Goal: Task Accomplishment & Management: Complete application form

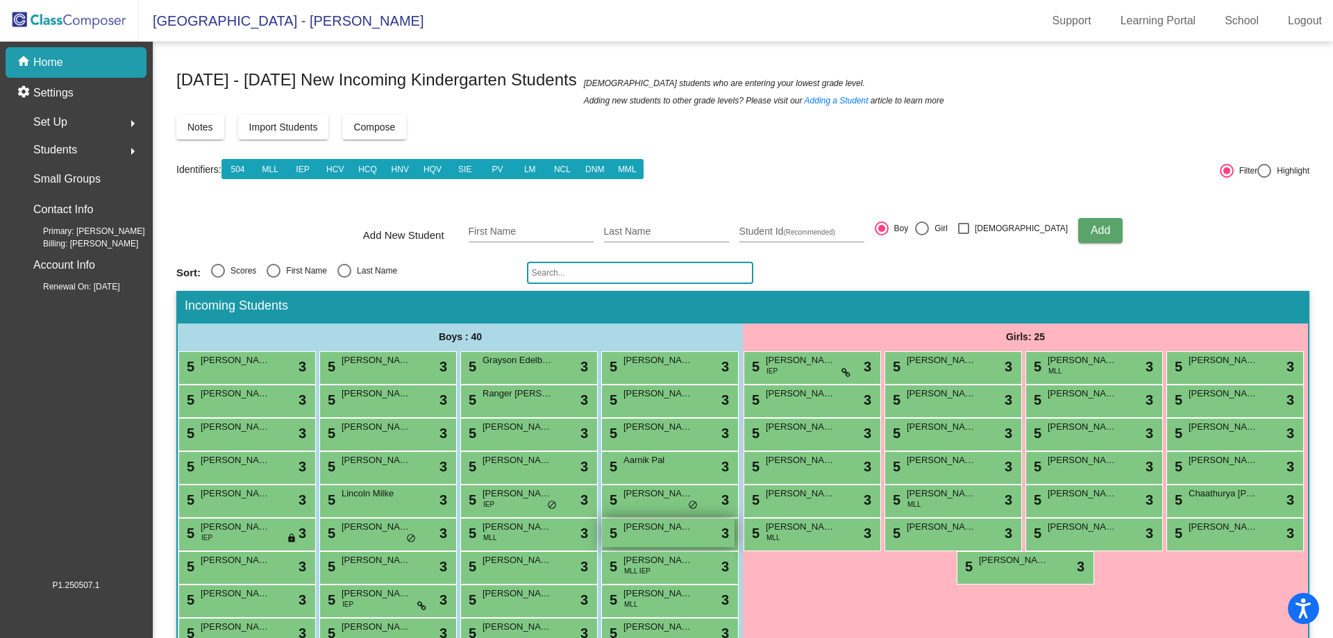
scroll to position [171, 0]
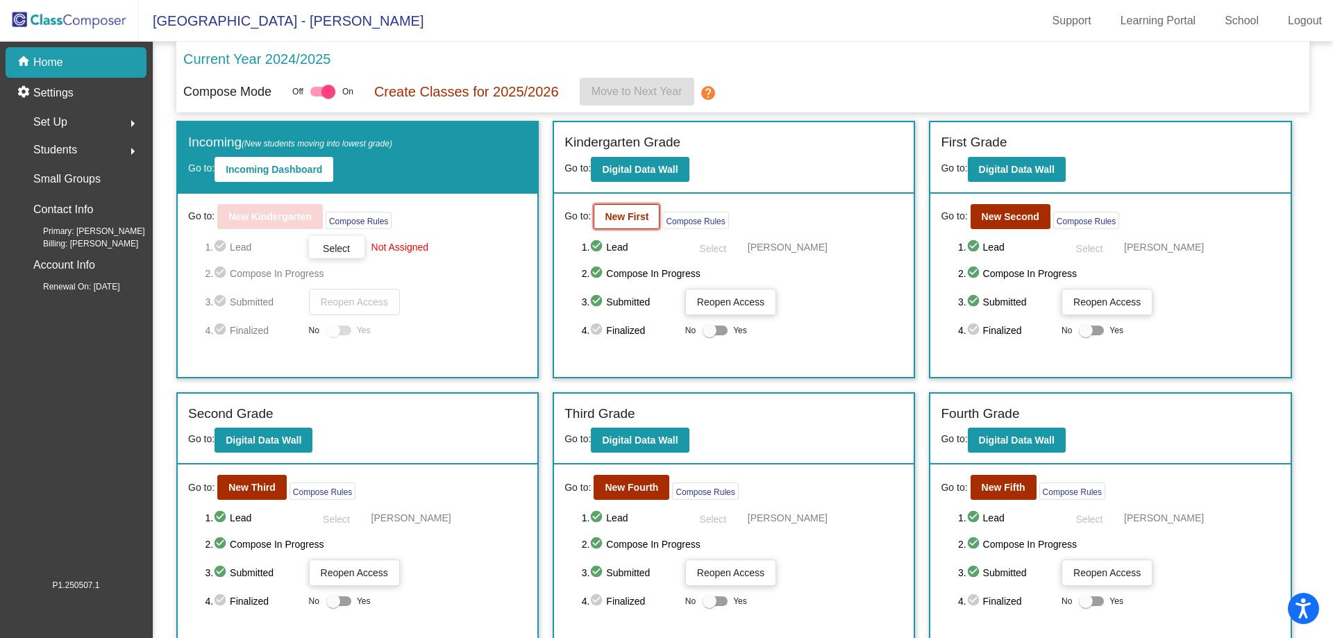
click at [618, 224] on button "New First" at bounding box center [627, 216] width 66 height 25
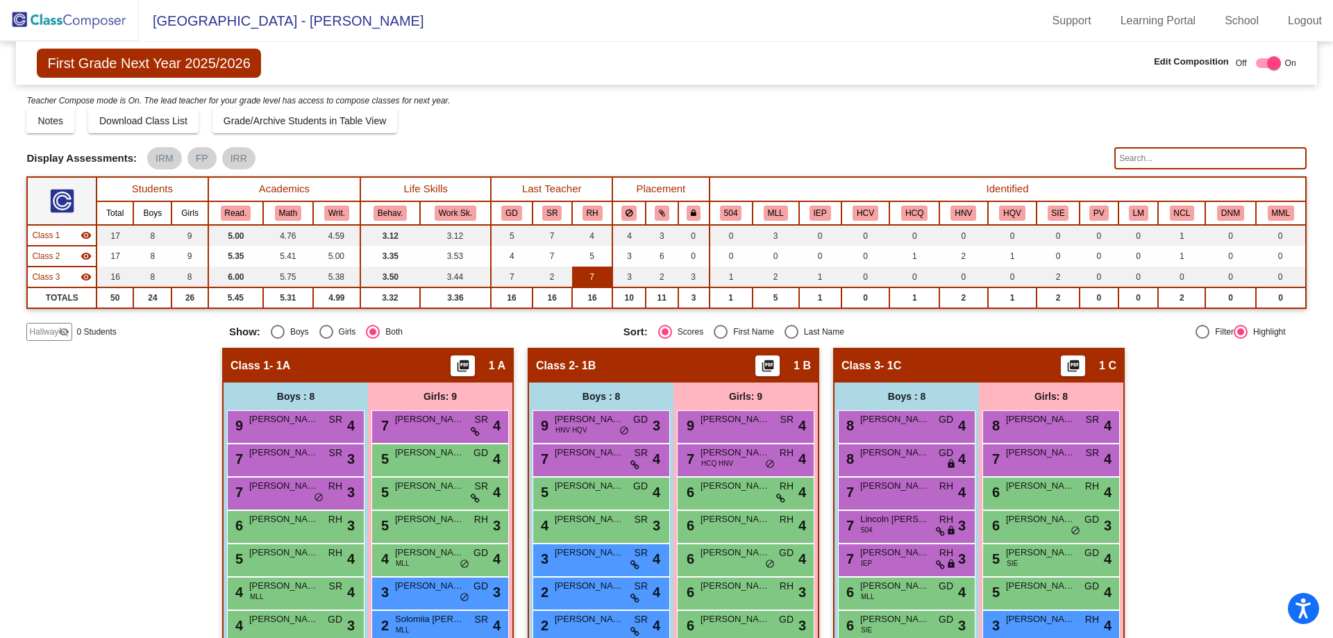
scroll to position [94, 0]
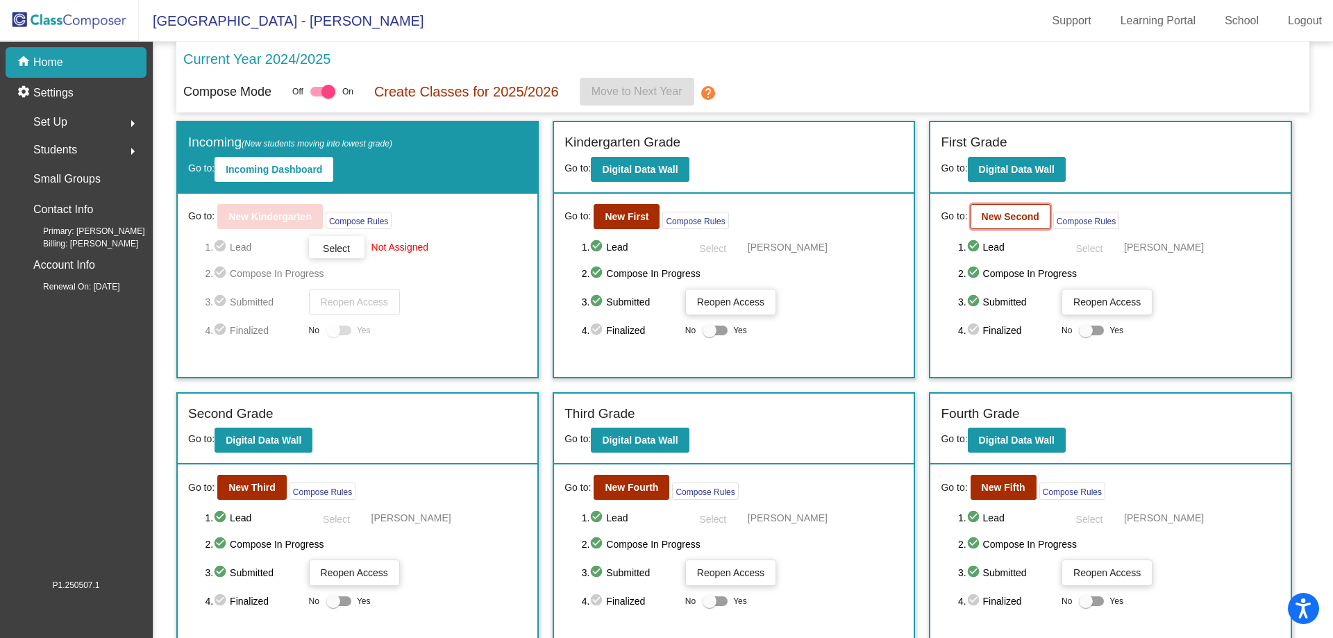
click at [1006, 220] on b "New Second" at bounding box center [1011, 216] width 58 height 11
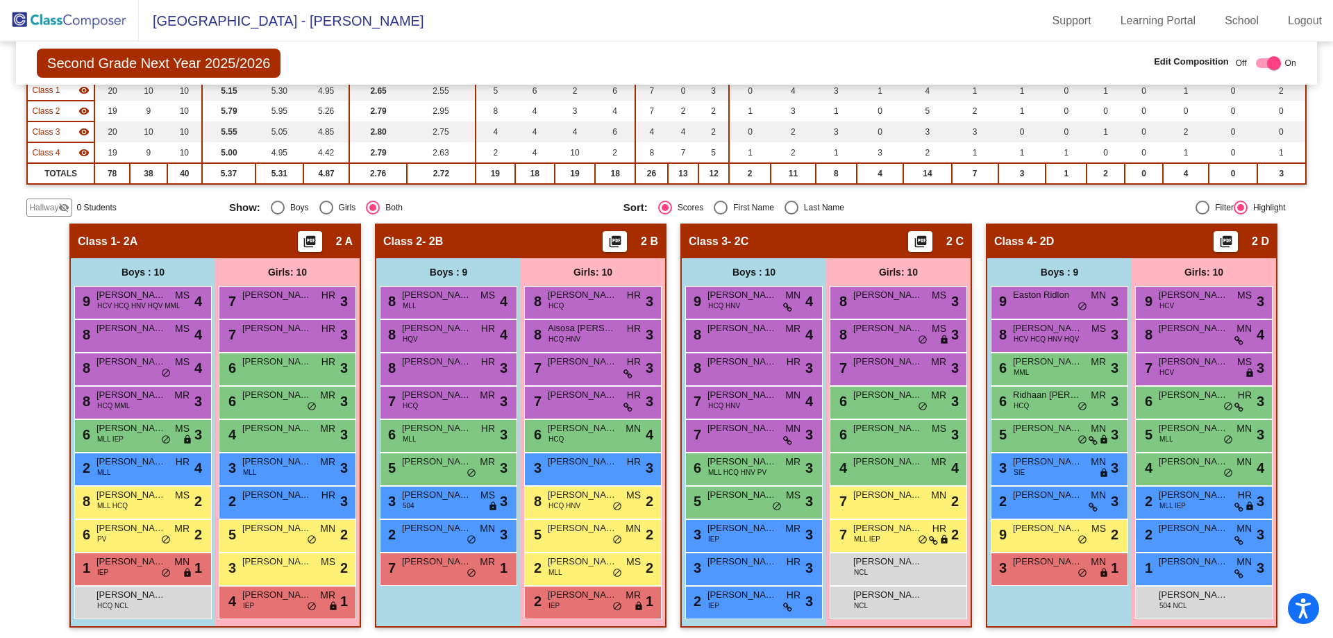
scroll to position [149, 0]
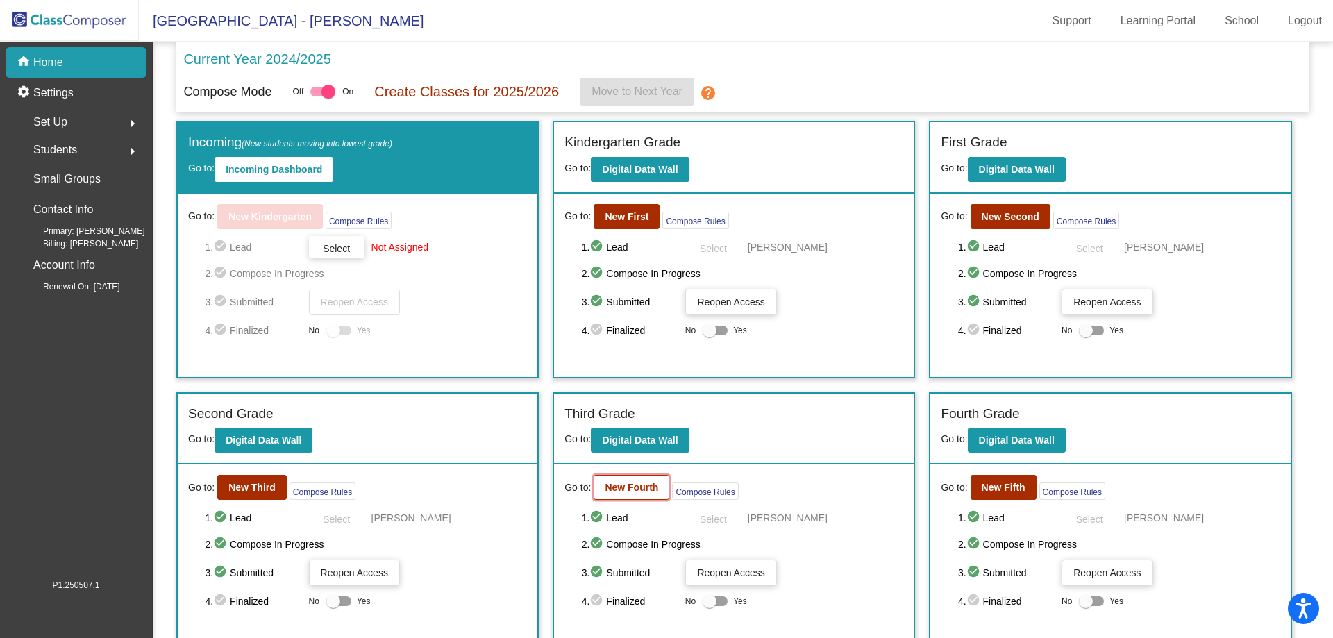
click at [628, 487] on b "New Fourth" at bounding box center [631, 487] width 53 height 11
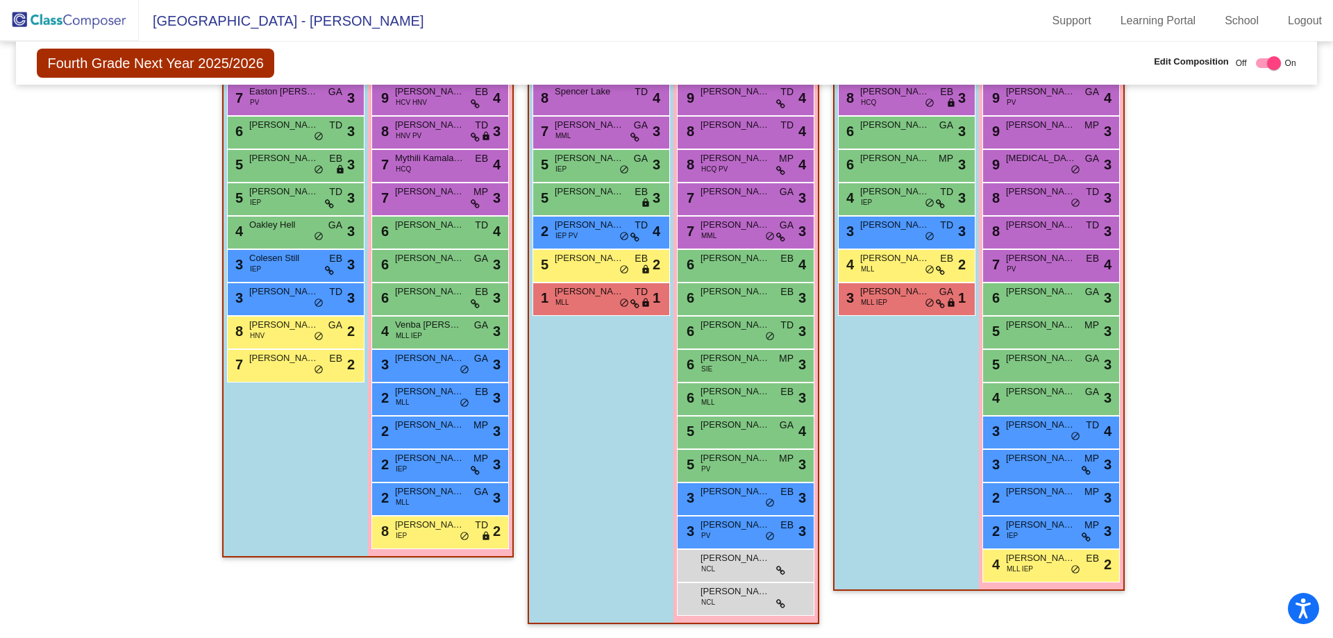
scroll to position [222, 0]
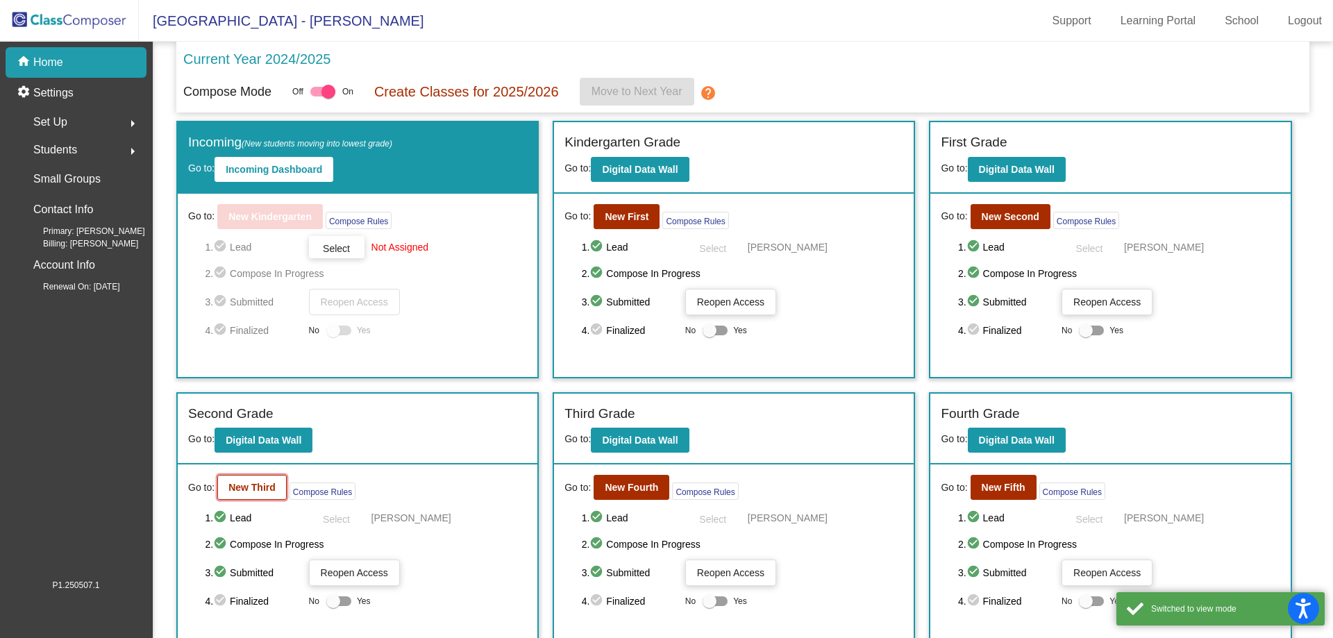
click at [266, 483] on b "New Third" at bounding box center [251, 487] width 47 height 11
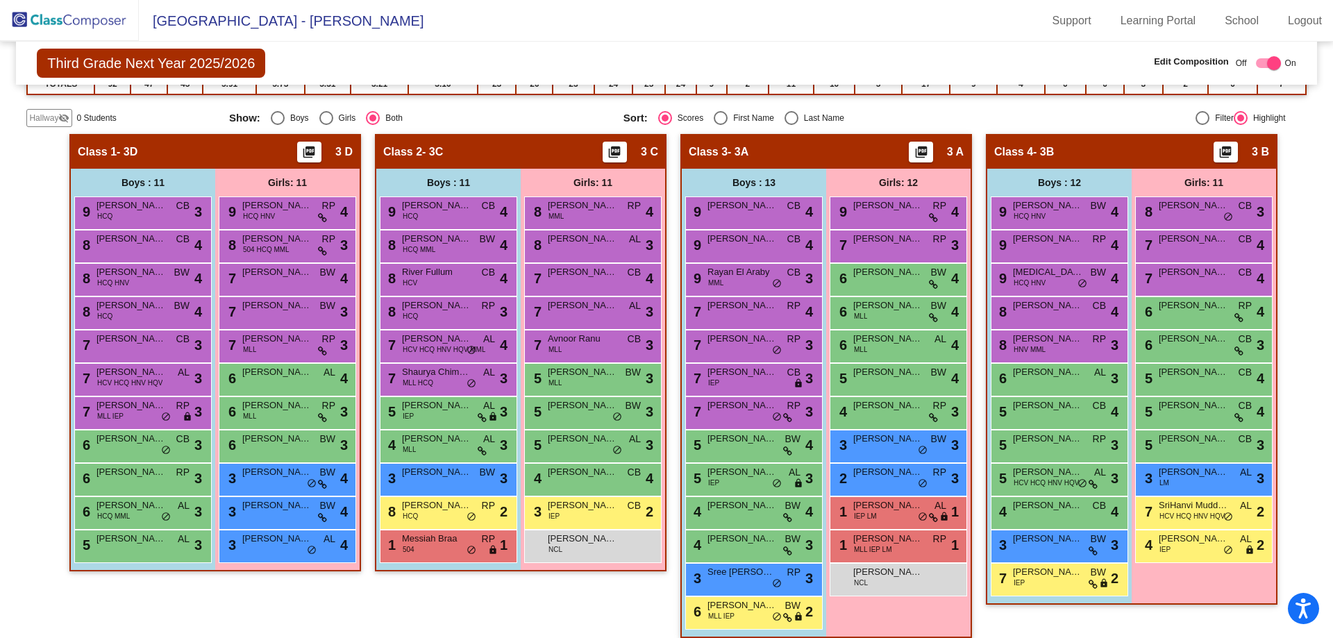
scroll to position [249, 0]
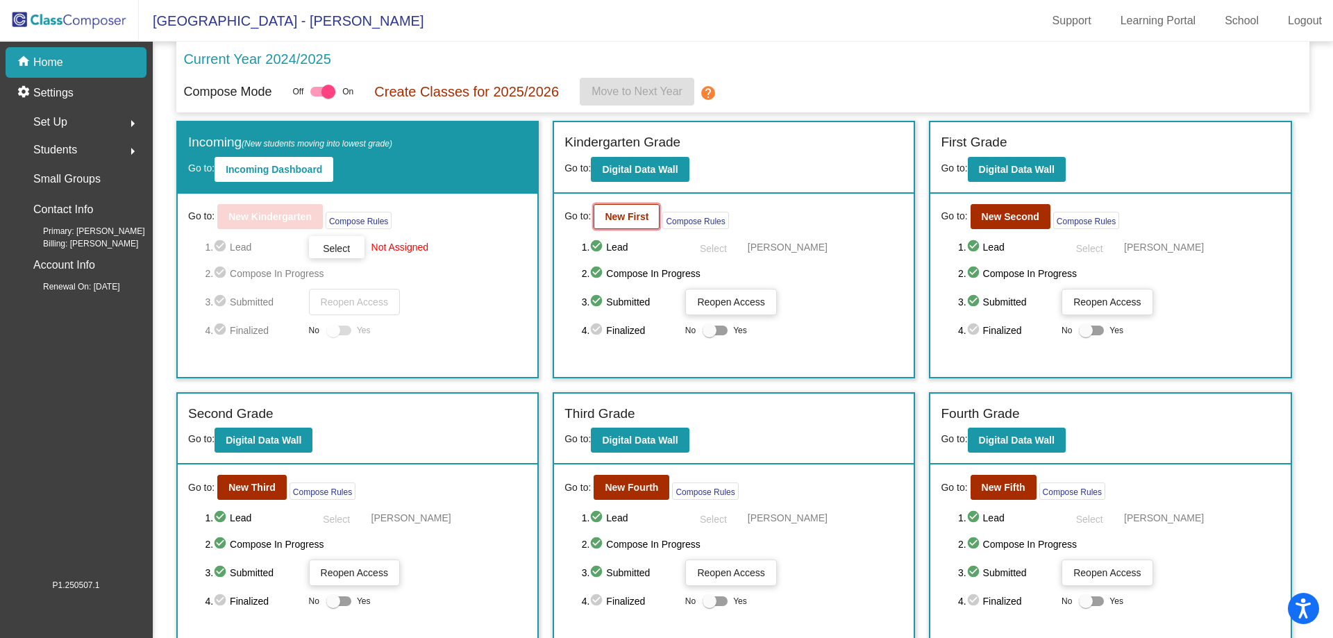
click at [620, 215] on b "New First" at bounding box center [627, 216] width 44 height 11
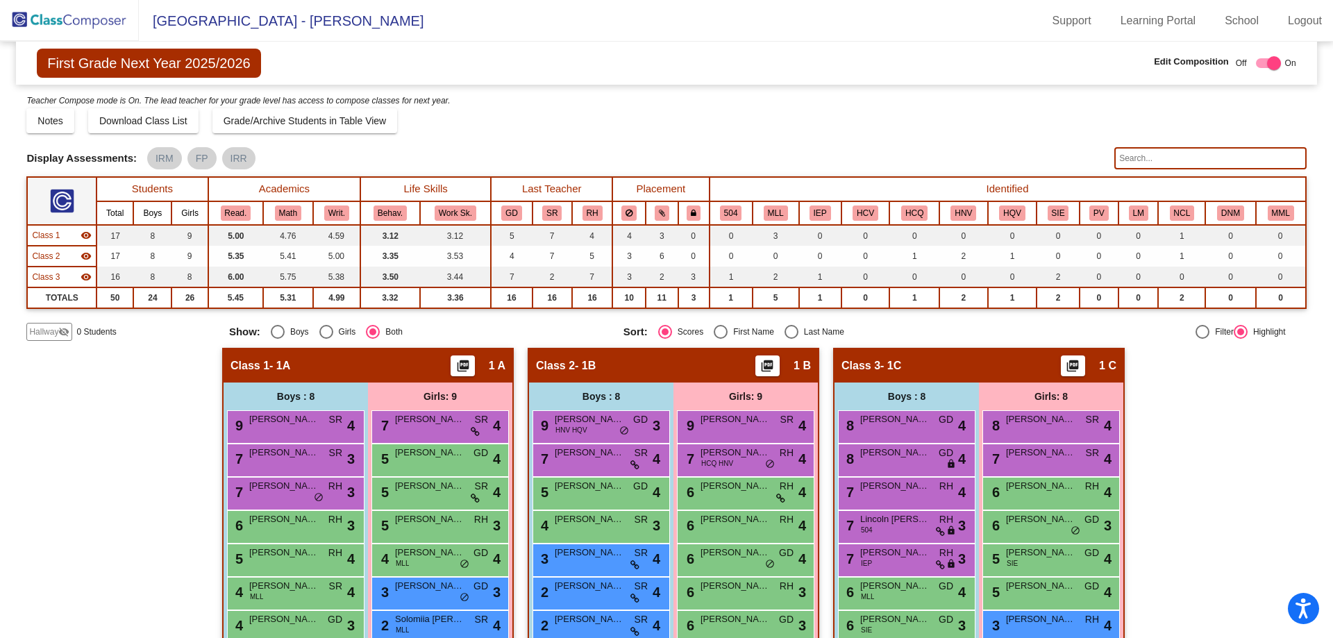
scroll to position [94, 0]
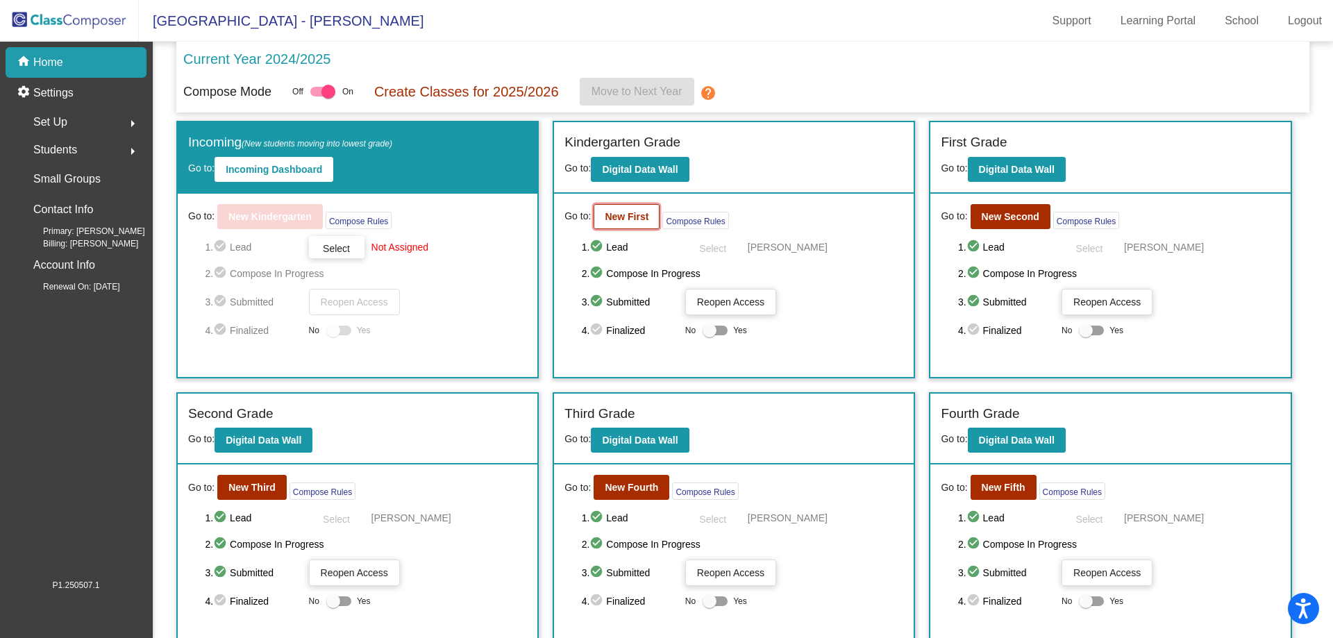
click at [625, 225] on button "New First" at bounding box center [627, 216] width 66 height 25
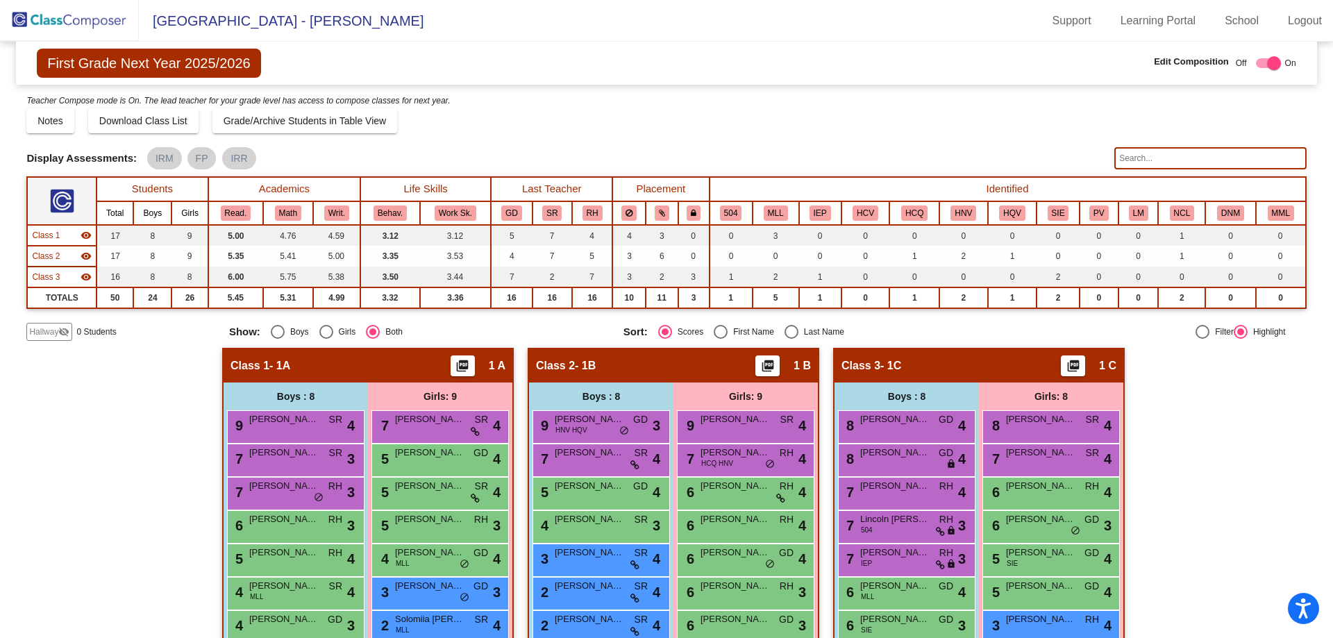
click at [57, 335] on span "Hallway" at bounding box center [43, 332] width 29 height 12
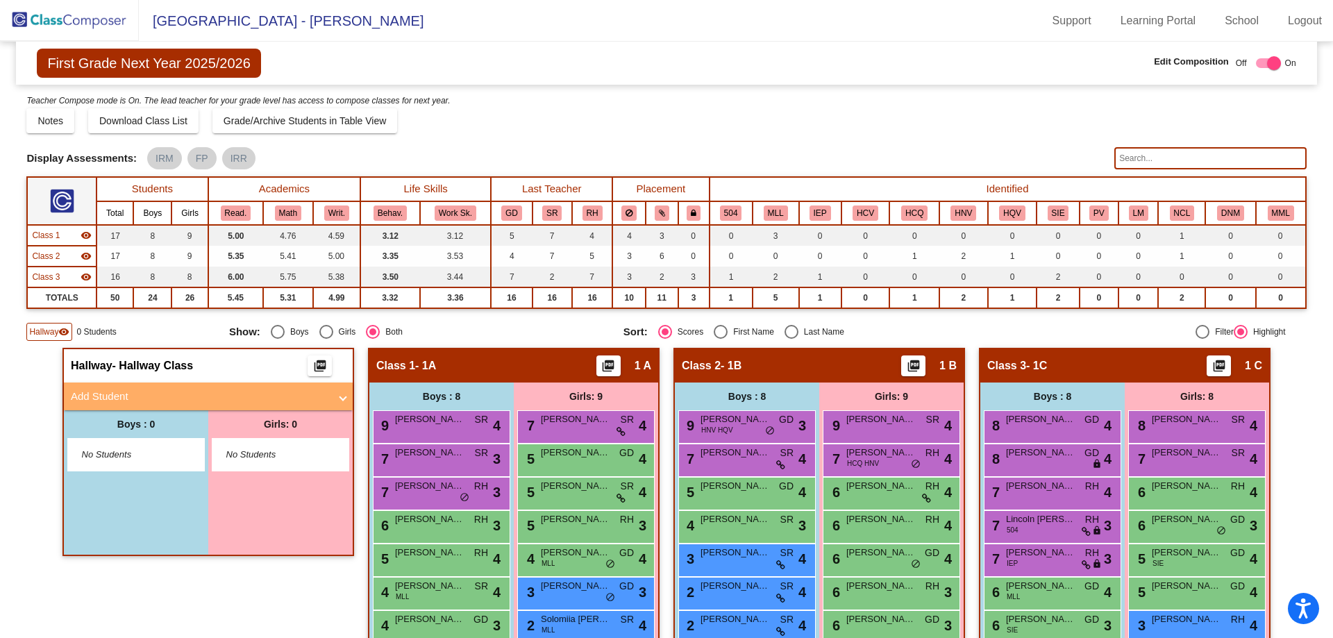
click at [340, 397] on span at bounding box center [343, 397] width 6 height 16
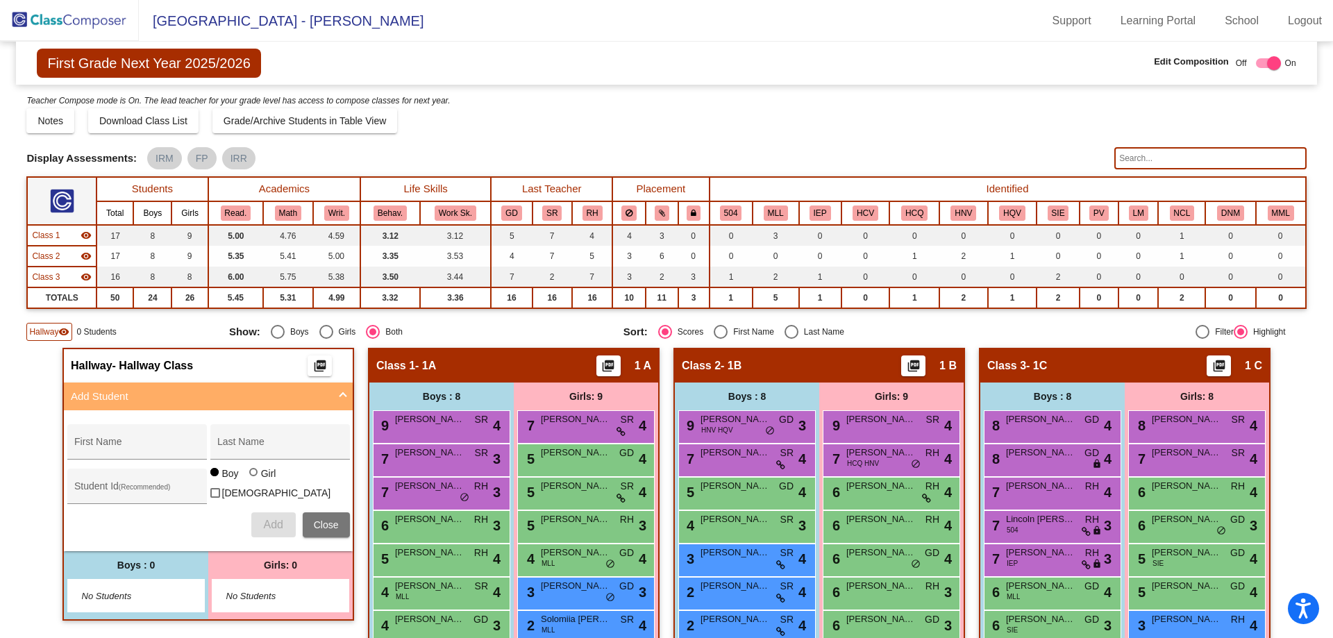
click at [322, 524] on span "Close" at bounding box center [326, 524] width 25 height 11
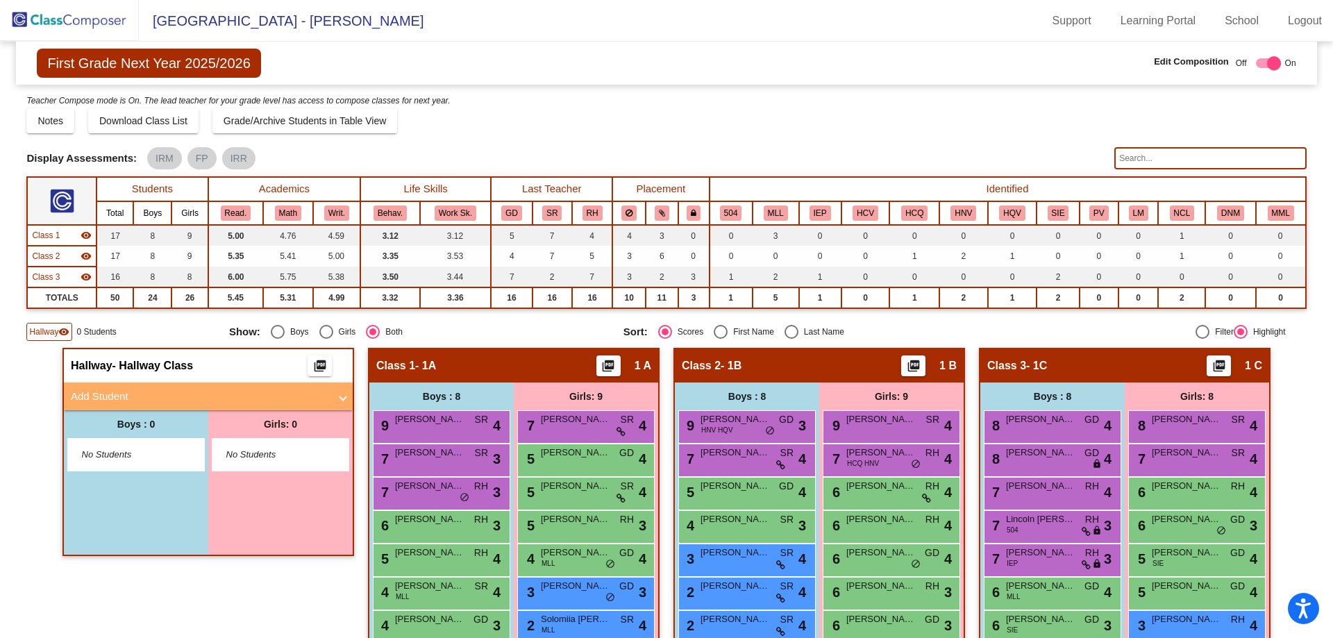
click at [341, 402] on span at bounding box center [343, 397] width 6 height 16
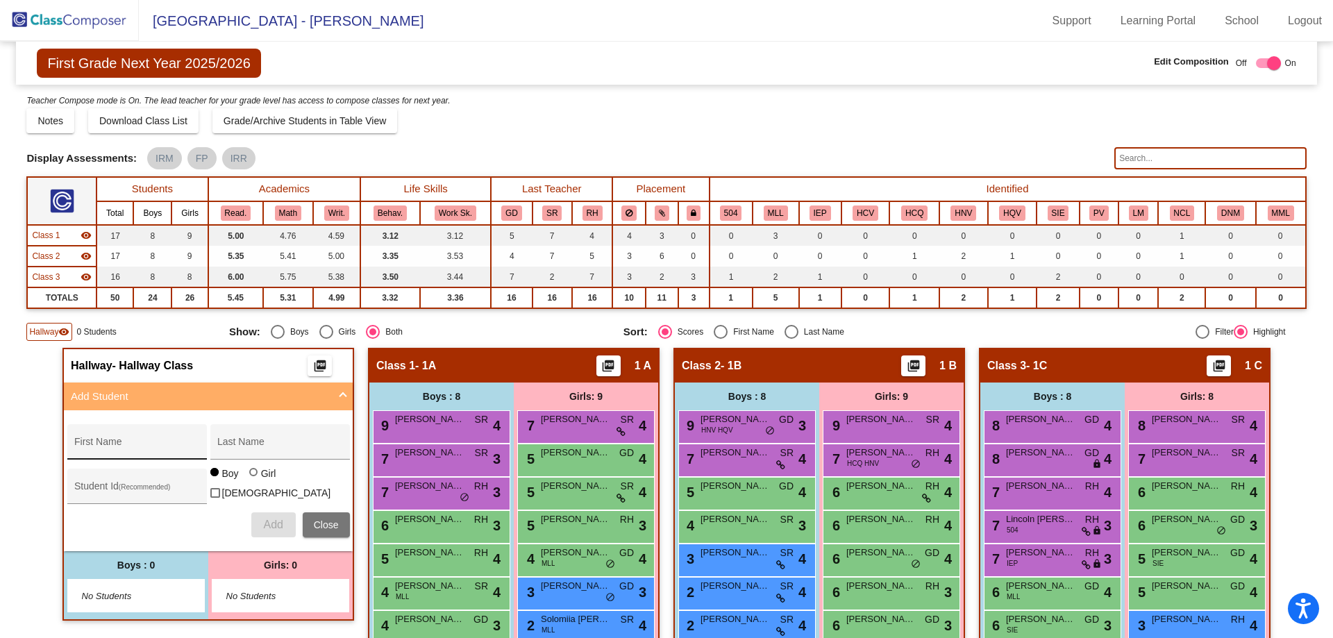
click at [116, 438] on div "First Name" at bounding box center [136, 446] width 125 height 28
type input "Lily"
type input "[PERSON_NAME]"
click at [250, 476] on div at bounding box center [253, 472] width 8 height 8
click at [254, 480] on input "Girl" at bounding box center [254, 479] width 1 height 1
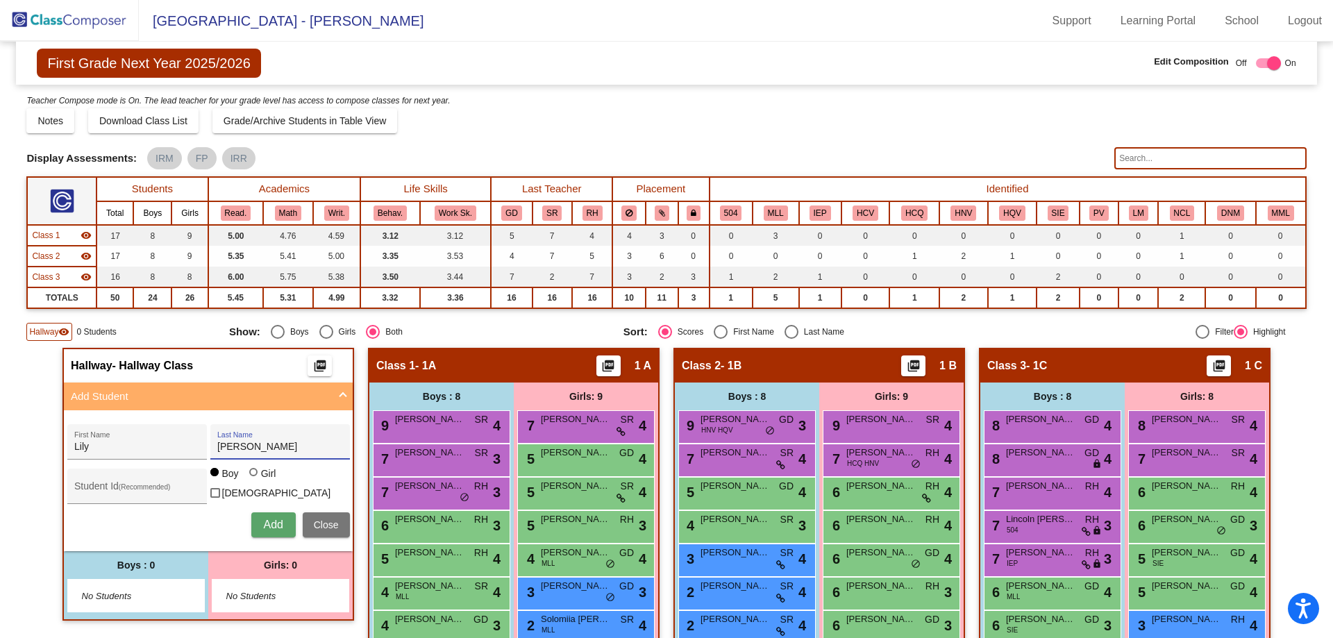
radio input "true"
click at [269, 533] on button "Add" at bounding box center [273, 524] width 44 height 25
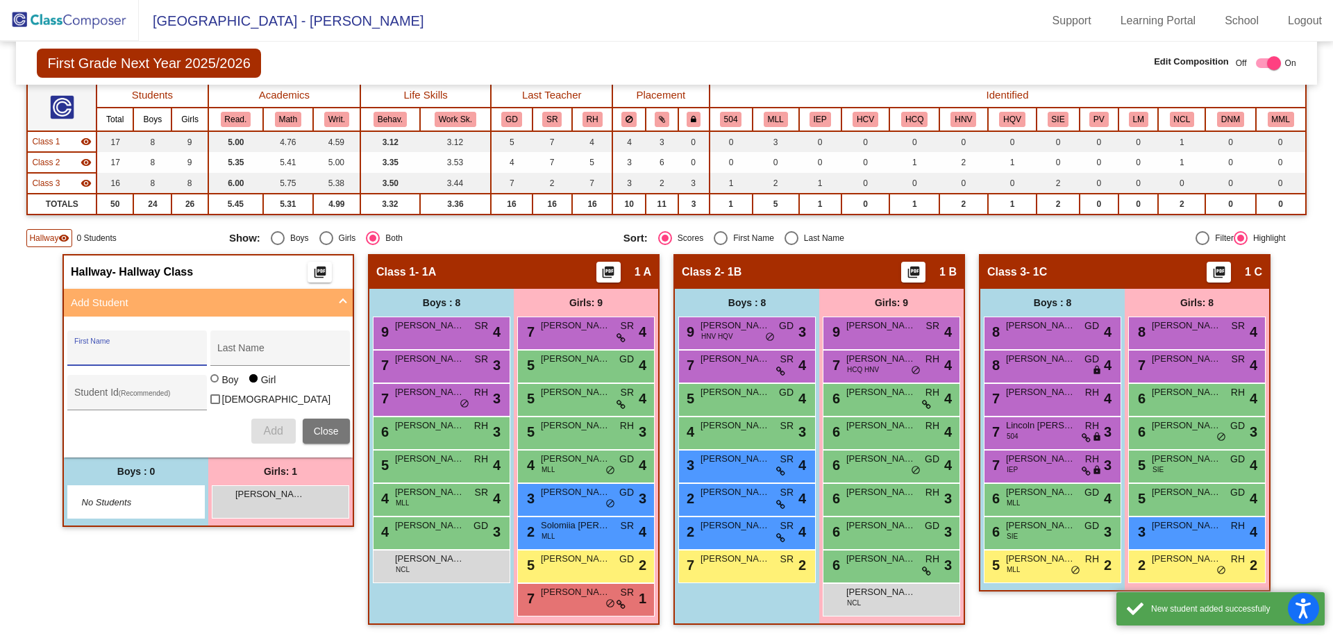
scroll to position [94, 0]
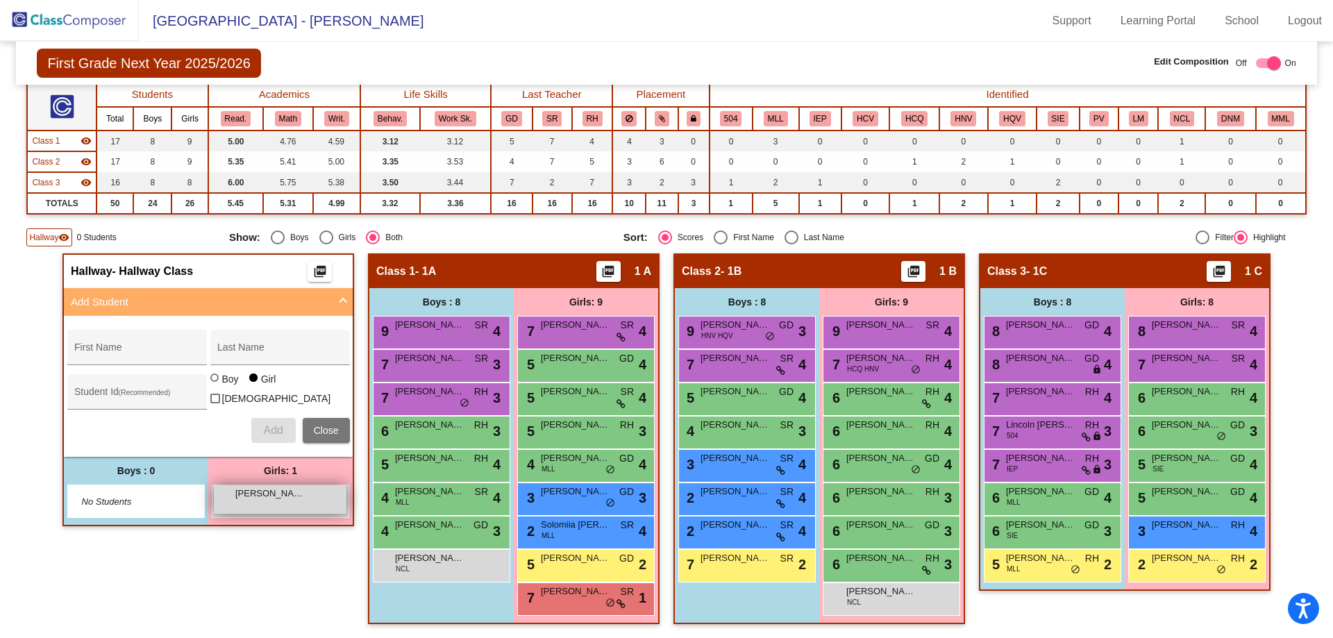
click at [269, 499] on div "[PERSON_NAME] lock do_not_disturb_alt" at bounding box center [280, 499] width 133 height 28
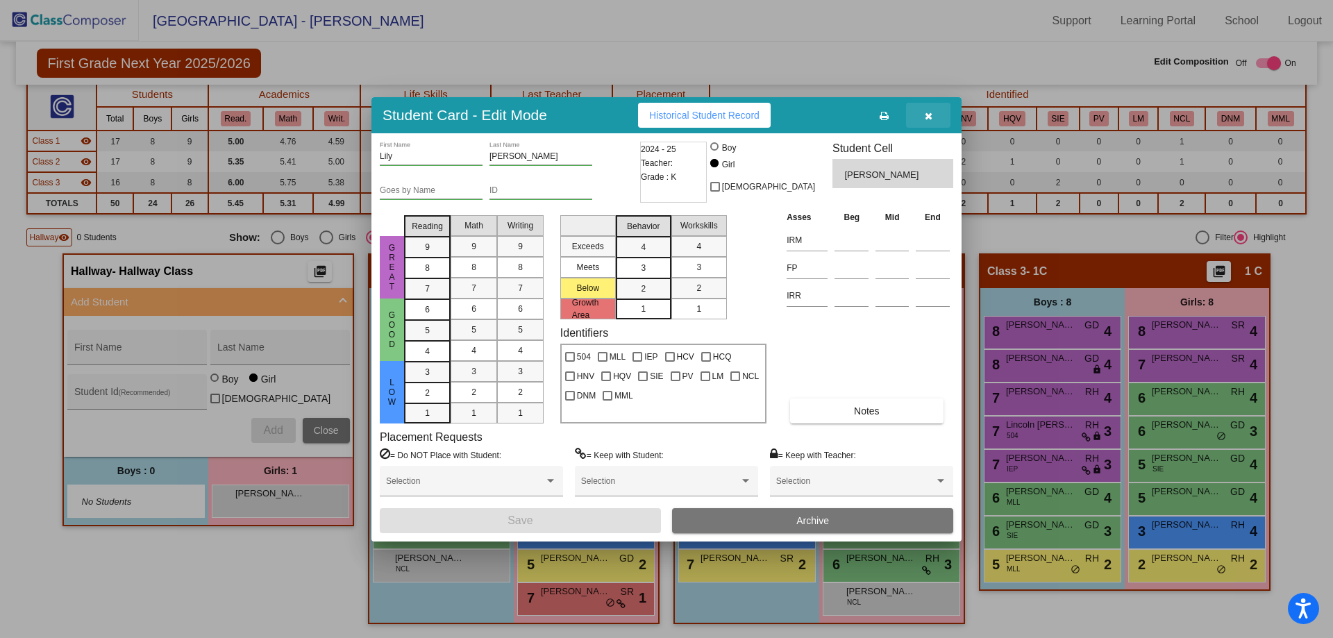
click at [928, 116] on icon "button" at bounding box center [929, 116] width 8 height 10
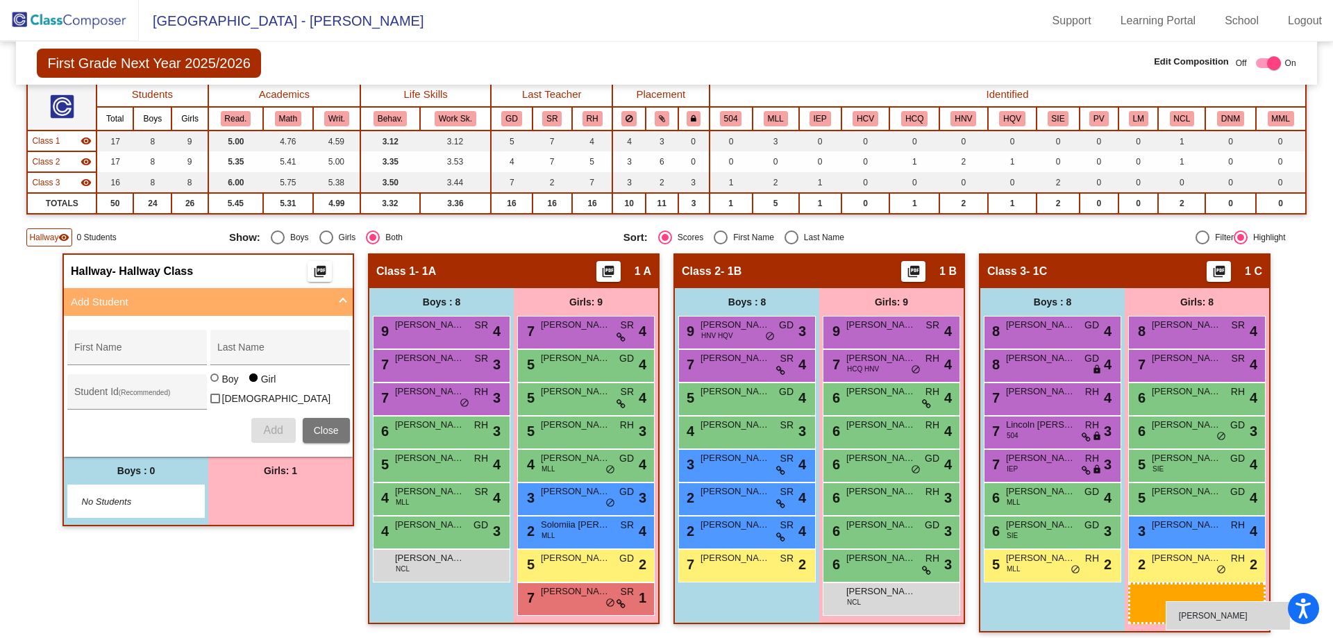
drag, startPoint x: 258, startPoint y: 508, endPoint x: 1166, endPoint y: 601, distance: 912.3
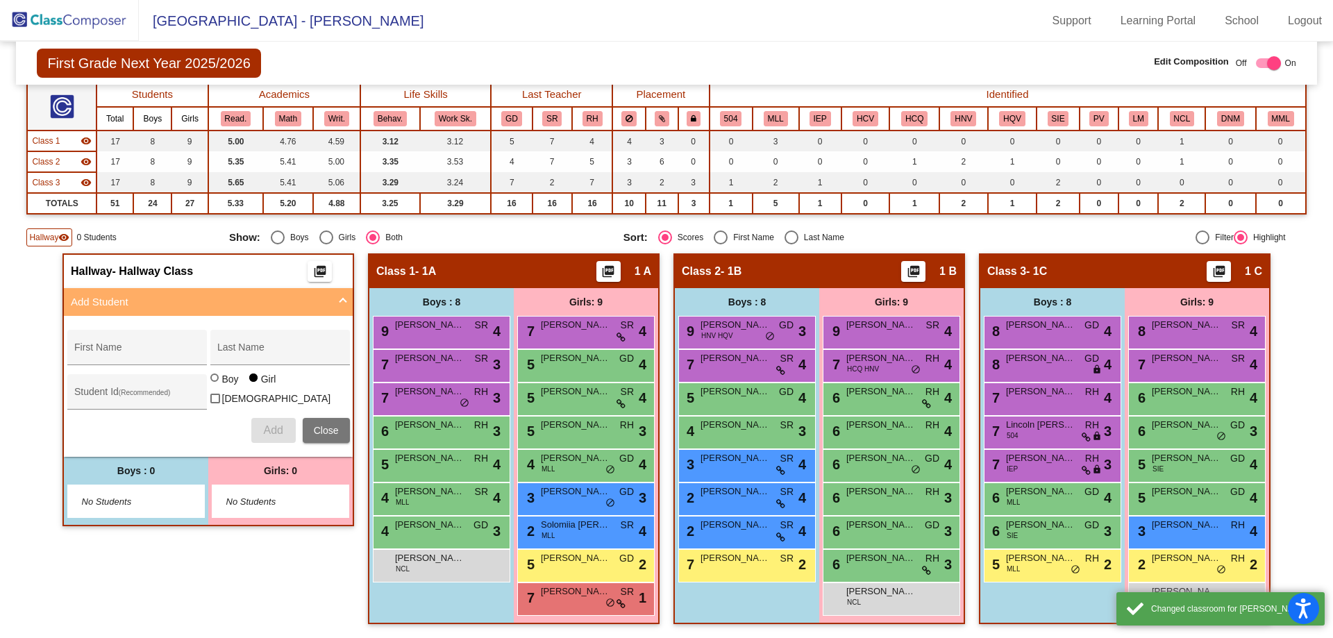
click at [324, 419] on button "Close" at bounding box center [326, 430] width 47 height 25
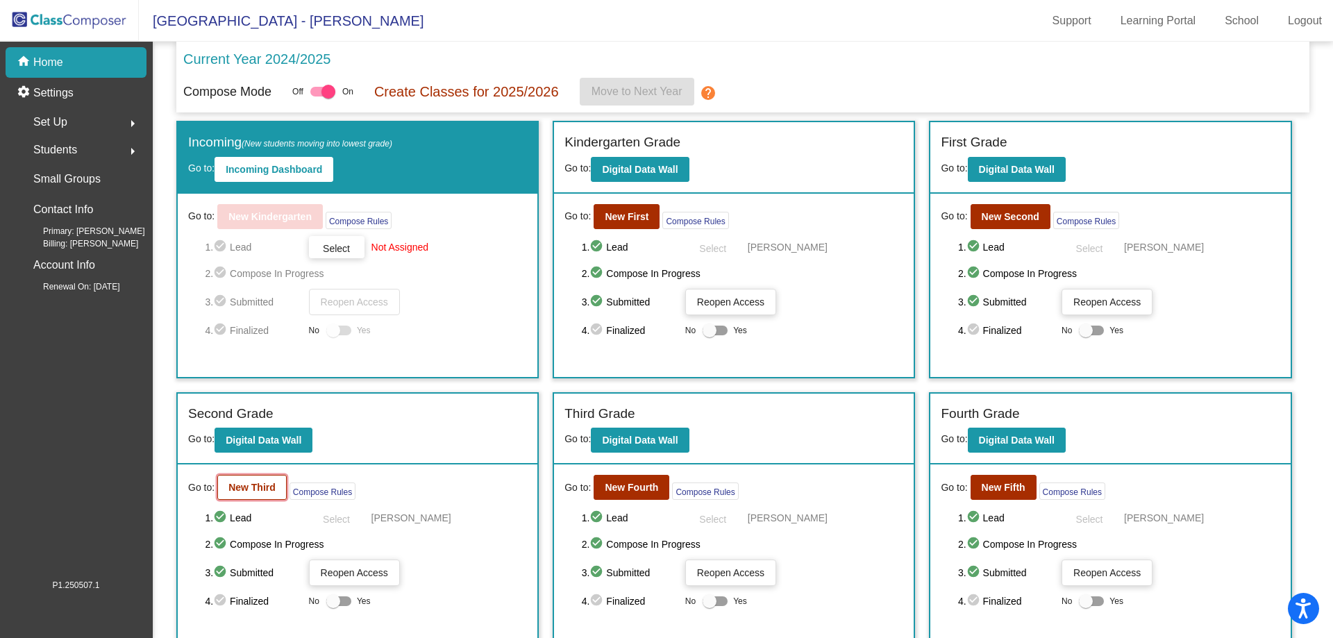
click at [273, 486] on button "New Third" at bounding box center [251, 487] width 69 height 25
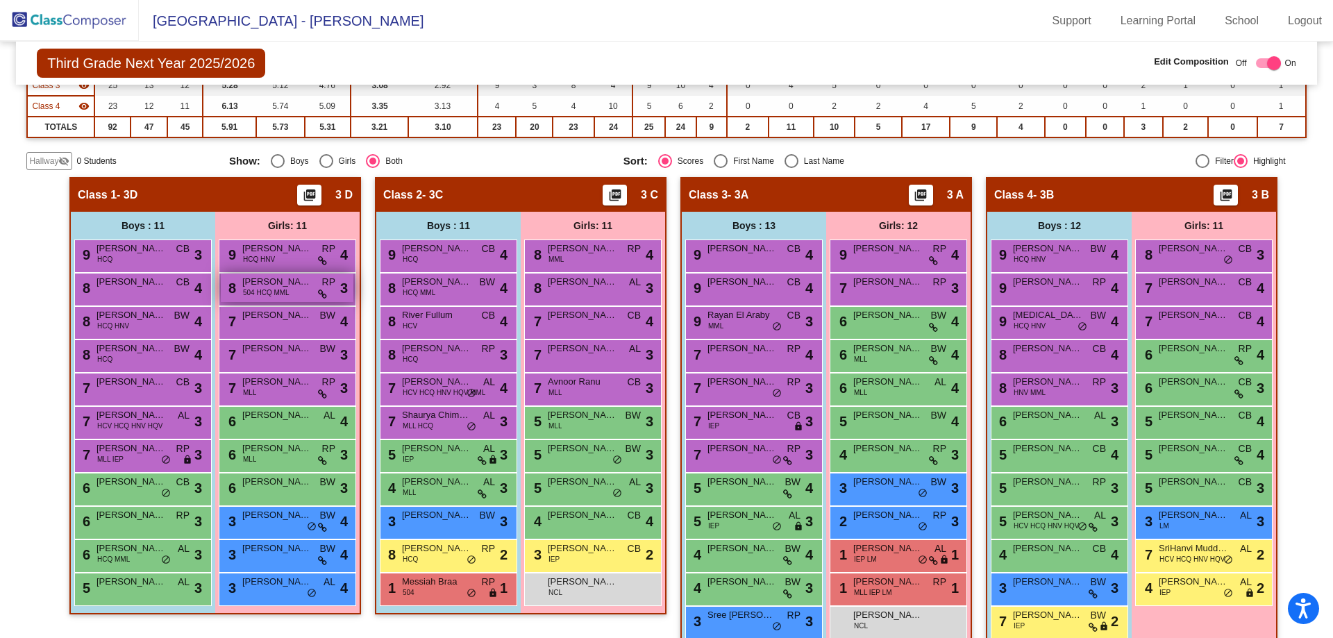
scroll to position [249, 0]
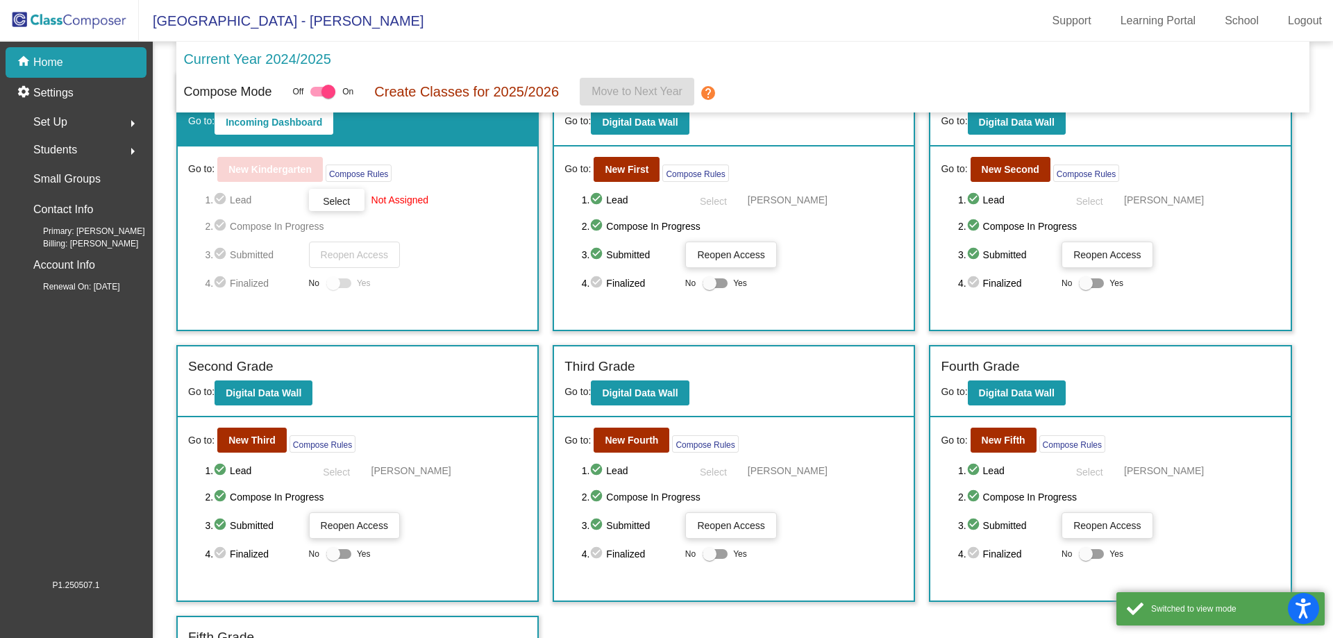
scroll to position [100, 0]
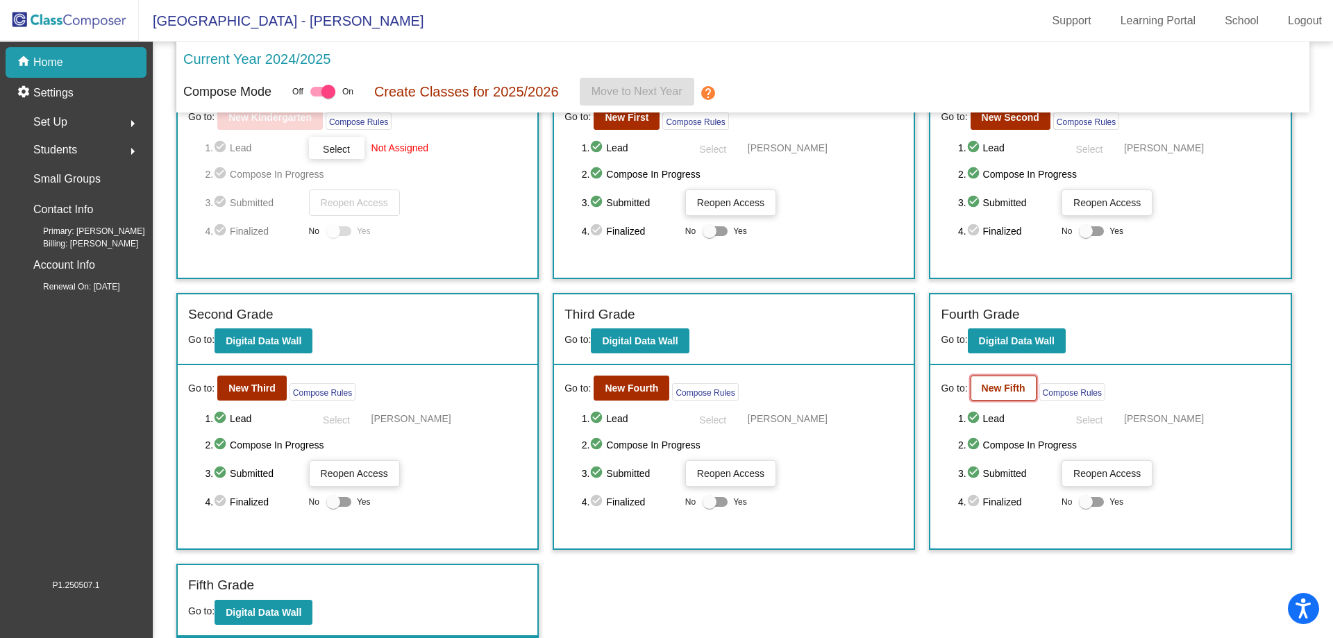
click at [990, 390] on b "New Fifth" at bounding box center [1004, 388] width 44 height 11
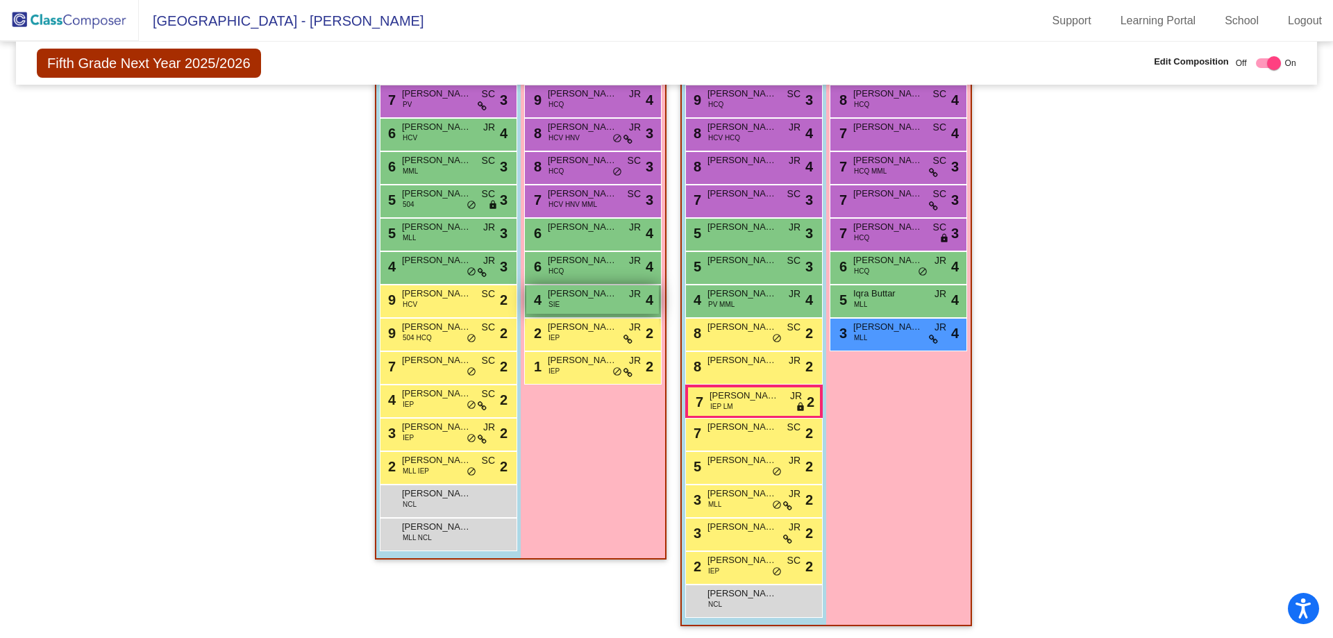
scroll to position [307, 0]
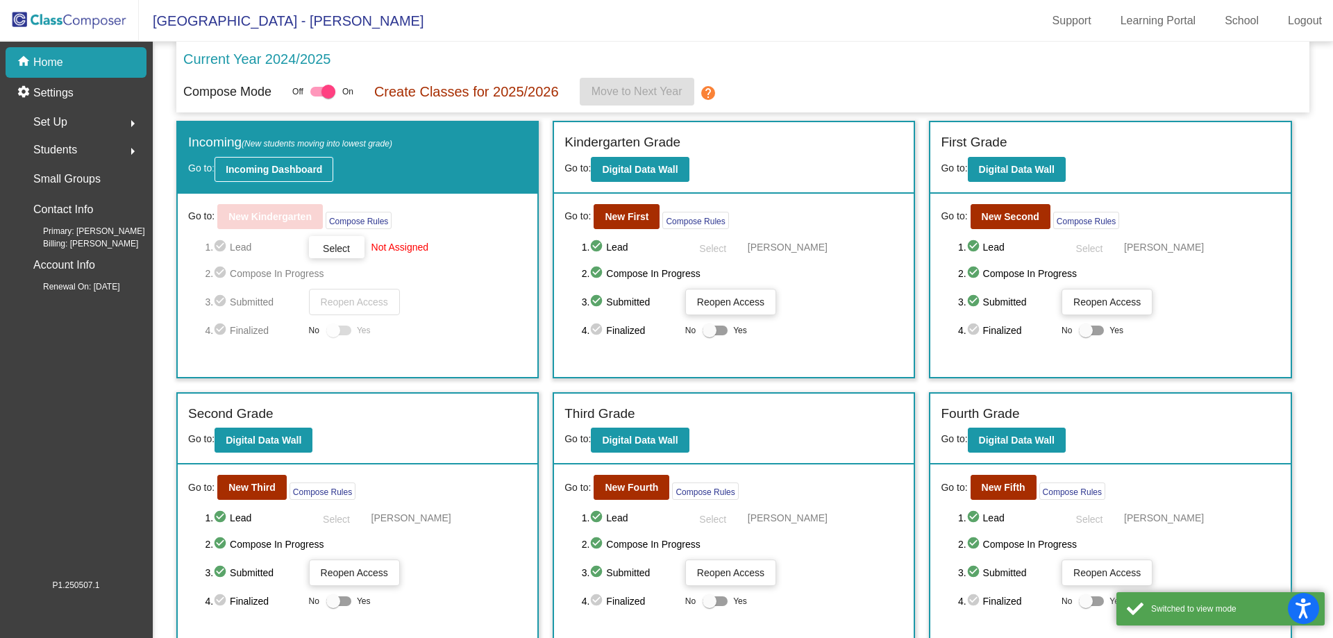
click at [274, 172] on b "Incoming Dashboard" at bounding box center [274, 169] width 97 height 11
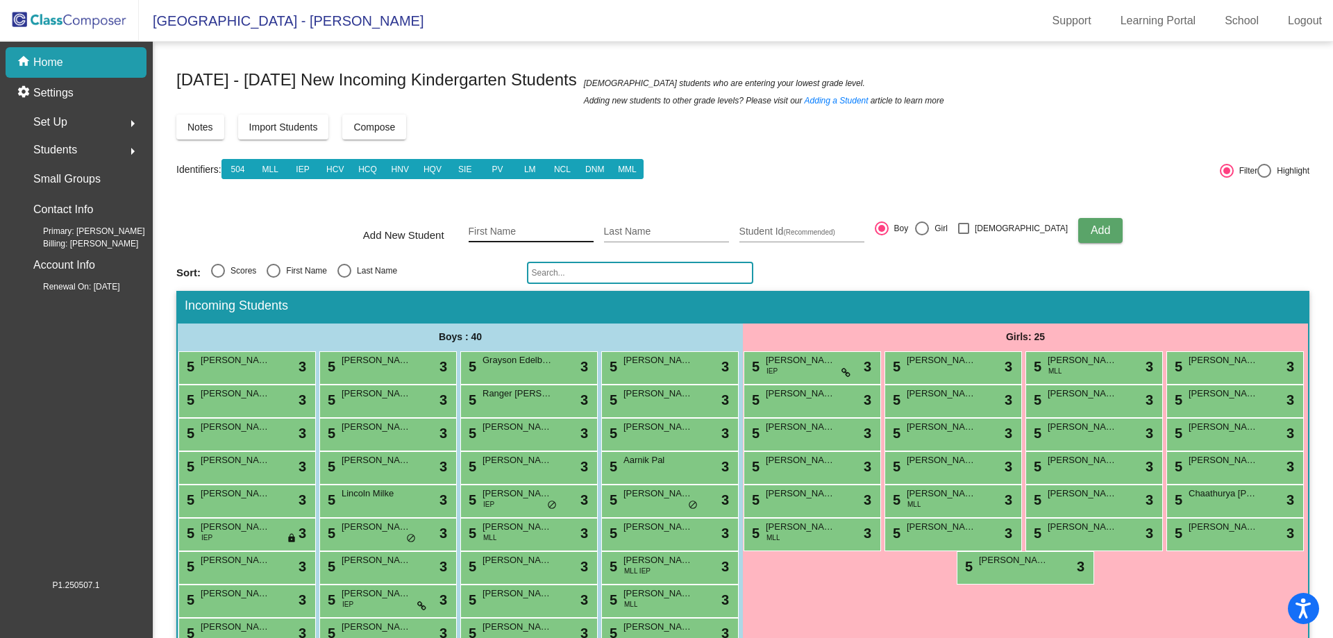
click at [504, 230] on input "First Name" at bounding box center [531, 231] width 125 height 11
type input "Easton"
type input "[PERSON_NAME]"
click at [1091, 227] on span "Add" at bounding box center [1100, 230] width 19 height 12
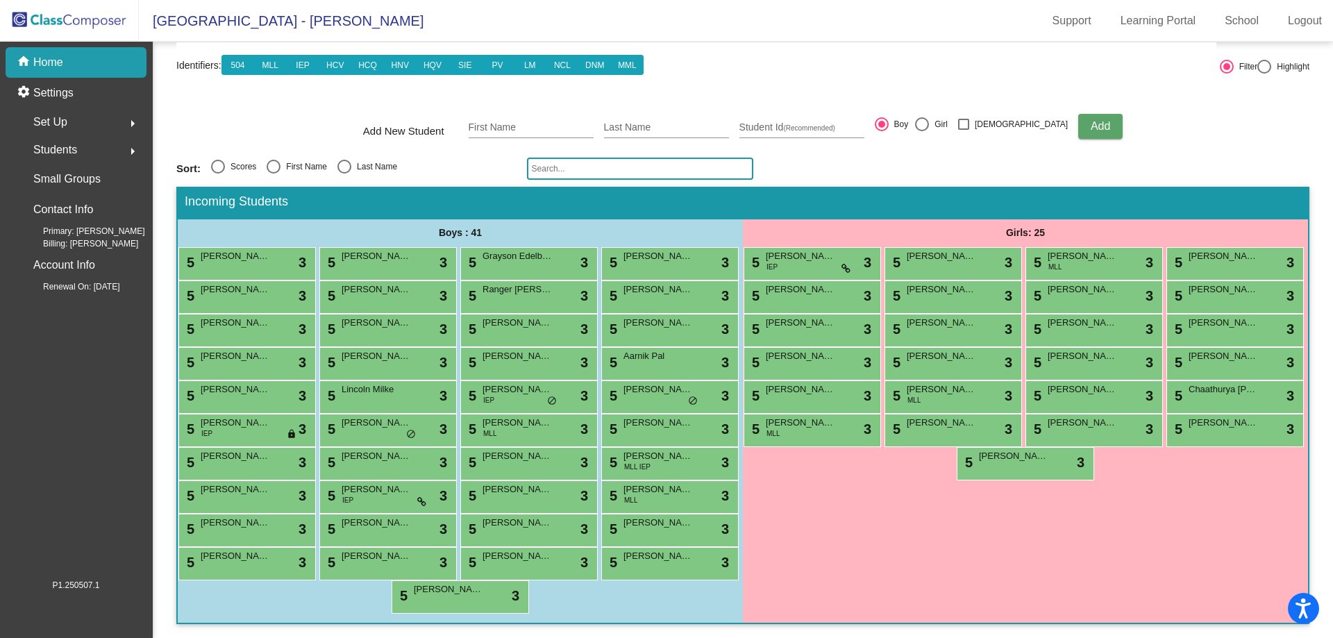
scroll to position [204, 0]
